Goal: Navigation & Orientation: Find specific page/section

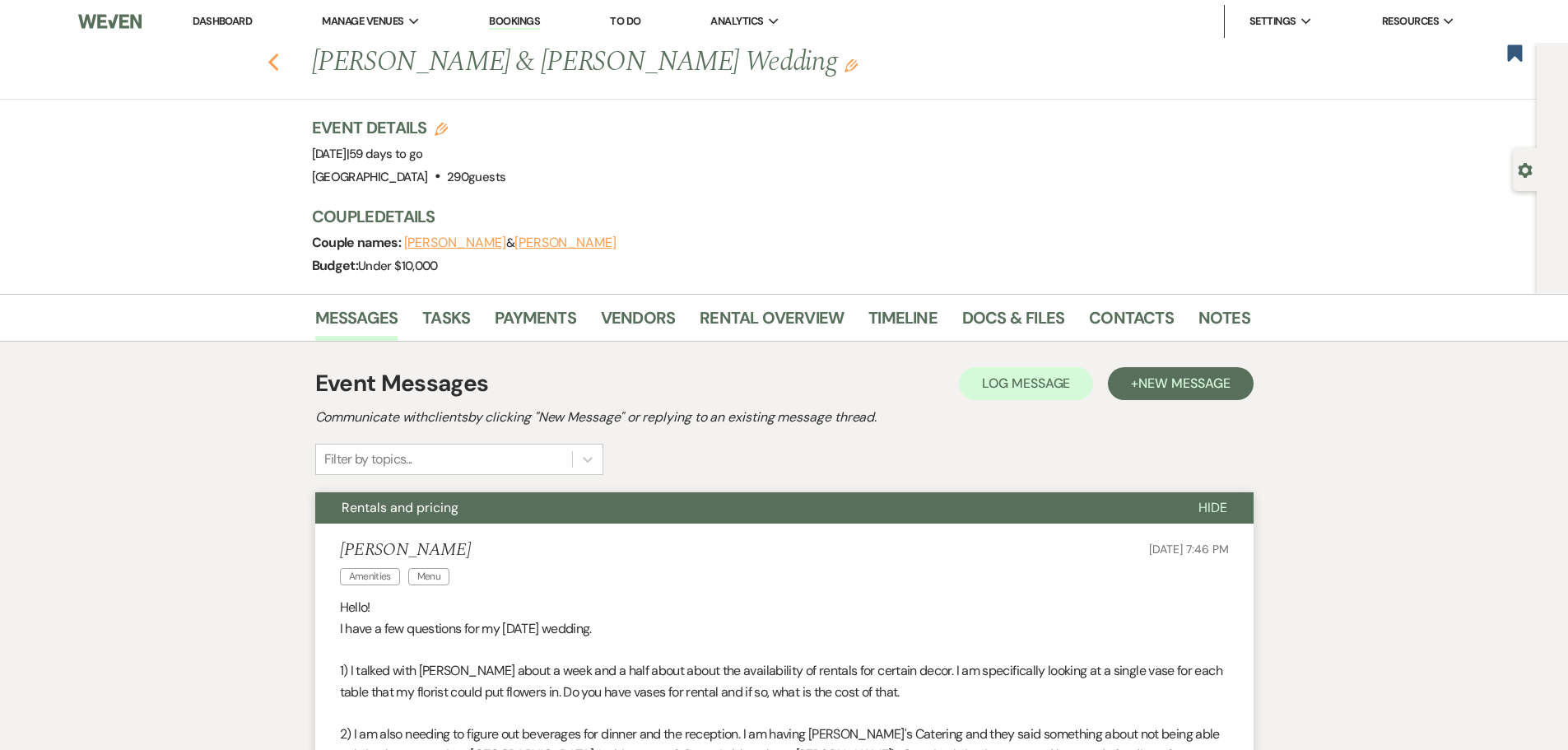
click at [274, 61] on icon "Previous" at bounding box center [274, 63] width 13 height 20
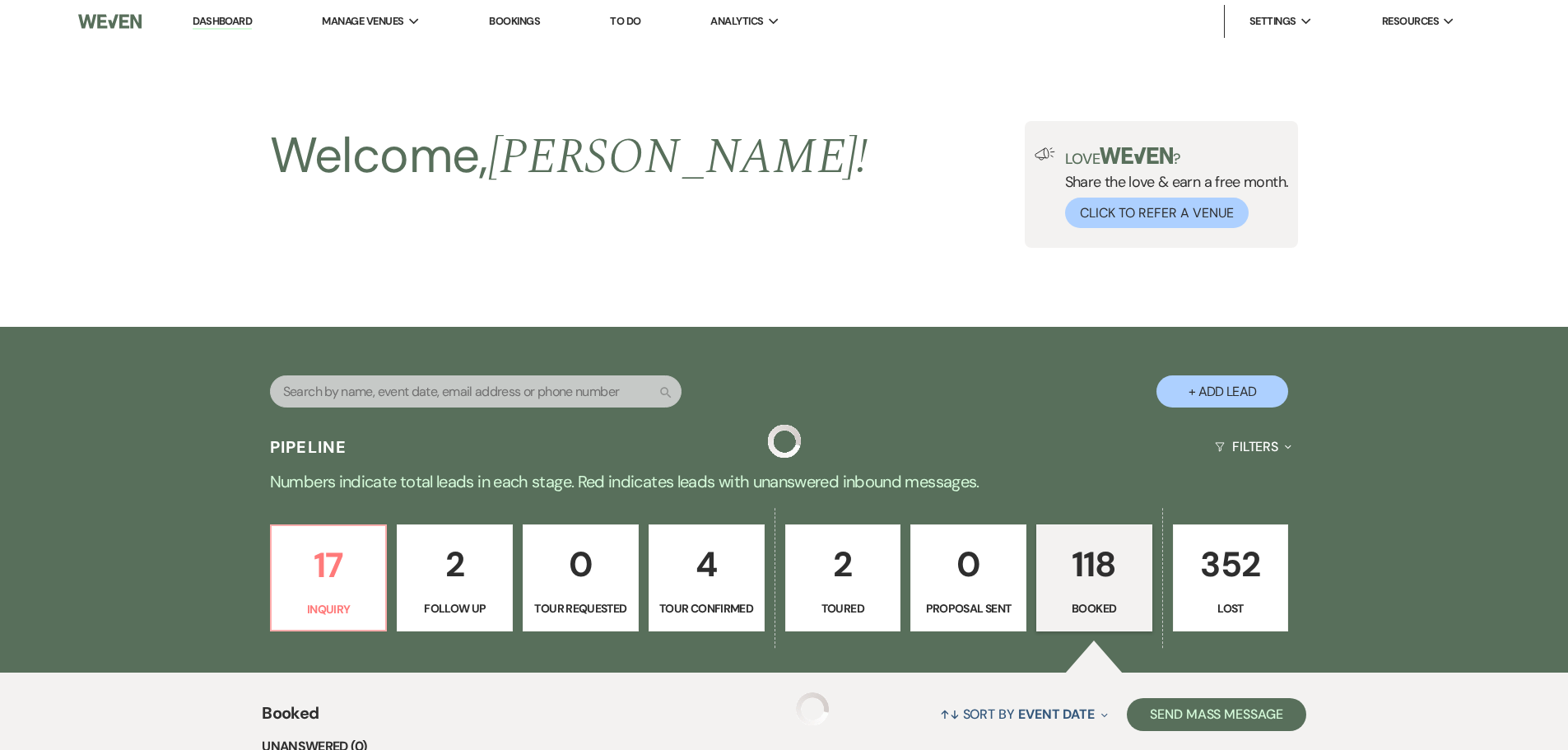
scroll to position [659, 0]
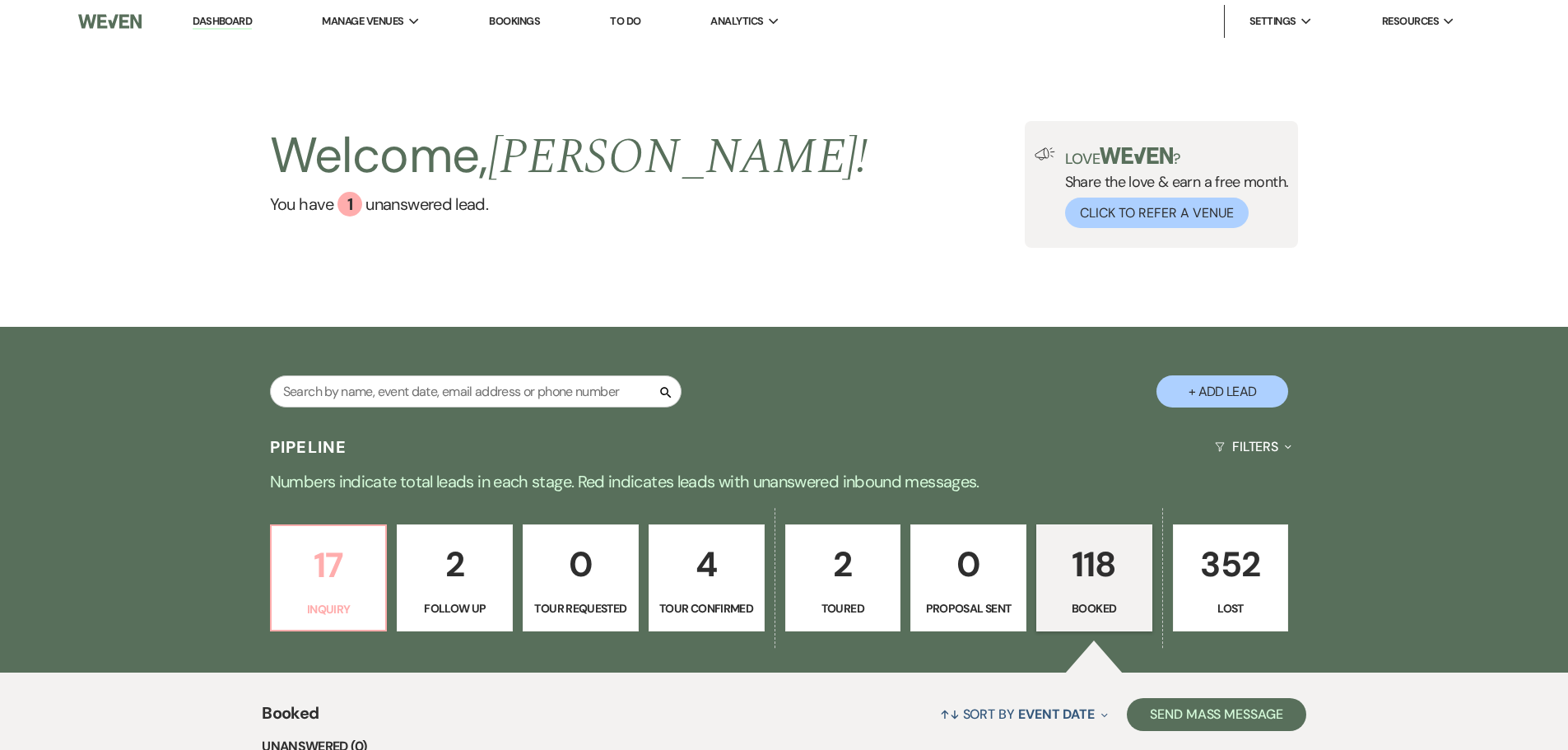
click at [337, 605] on p "Inquiry" at bounding box center [329, 609] width 94 height 18
